Goal: Navigation & Orientation: Find specific page/section

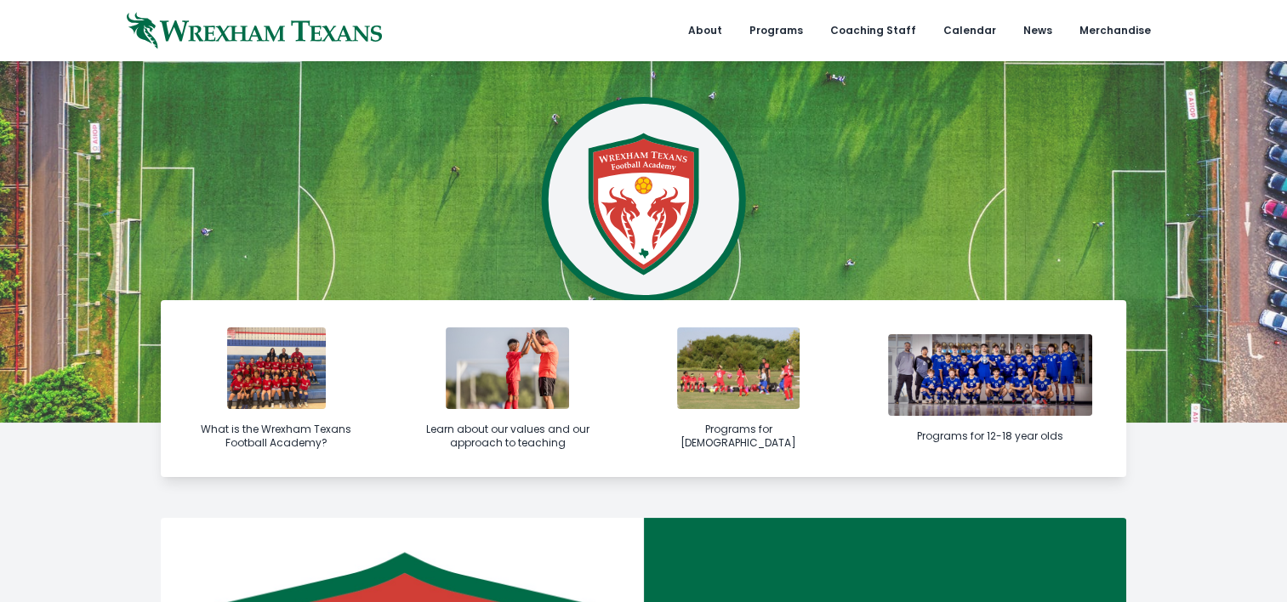
click at [718, 422] on link "Programs for 5-11 years old" at bounding box center [738, 388] width 231 height 177
click at [1044, 24] on link "News" at bounding box center [1037, 30] width 49 height 61
